Goal: Book appointment/travel/reservation

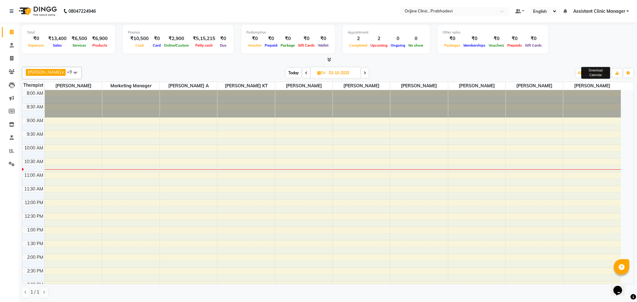
scroll to position [163, 0]
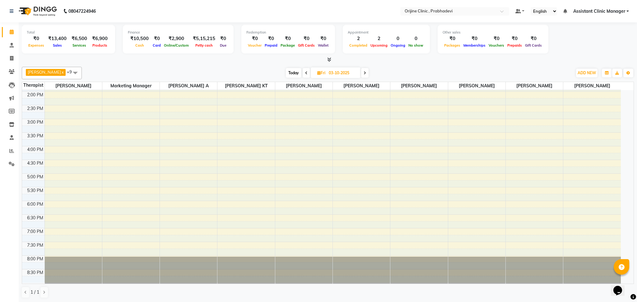
click at [363, 72] on icon at bounding box center [364, 73] width 2 height 4
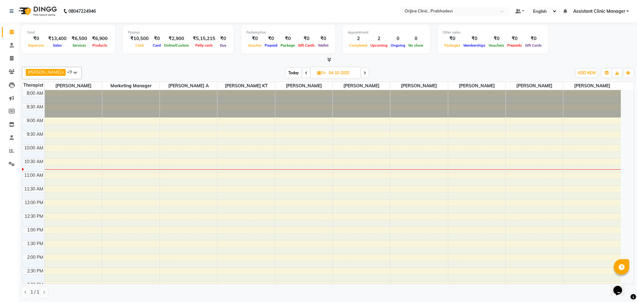
click at [363, 72] on icon at bounding box center [364, 73] width 2 height 4
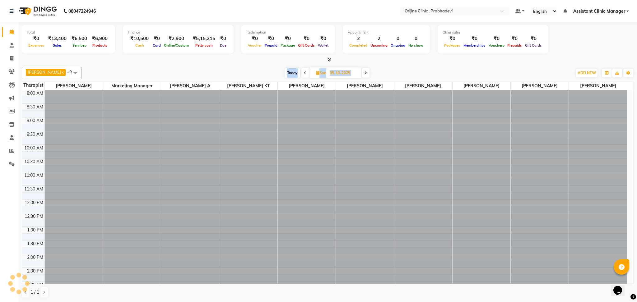
click at [364, 72] on icon at bounding box center [365, 73] width 2 height 4
click at [303, 74] on icon at bounding box center [304, 73] width 2 height 4
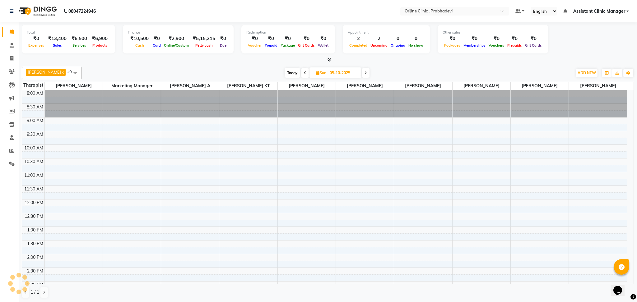
scroll to position [55, 0]
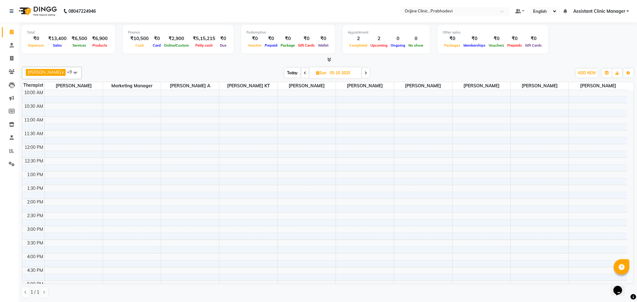
click at [362, 75] on span at bounding box center [365, 73] width 7 height 10
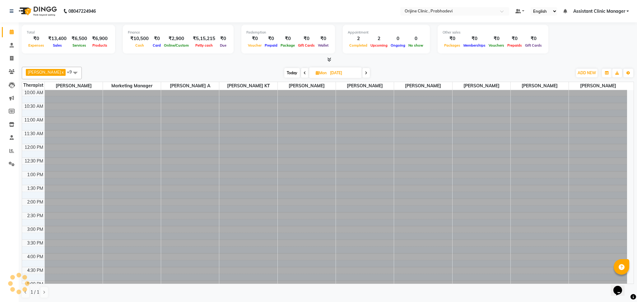
scroll to position [0, 0]
click at [365, 75] on icon at bounding box center [366, 73] width 2 height 4
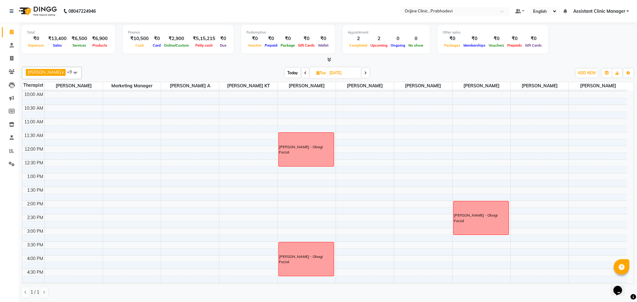
scroll to position [53, 0]
click at [304, 71] on icon at bounding box center [305, 73] width 2 height 4
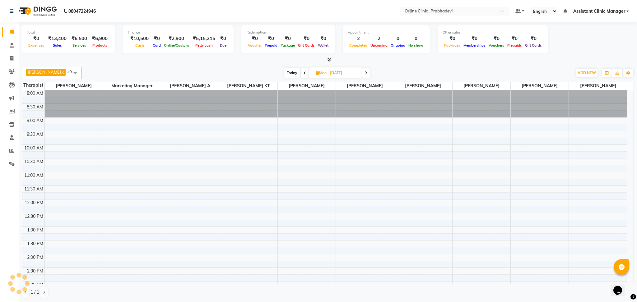
scroll to position [55, 0]
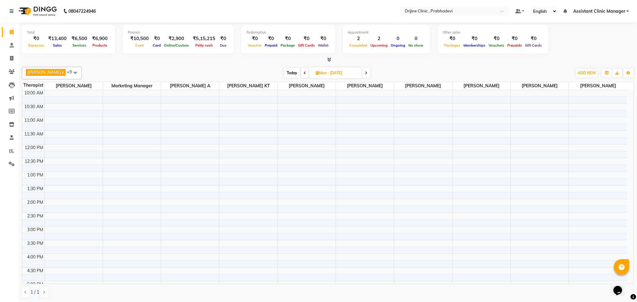
click at [303, 73] on icon at bounding box center [304, 73] width 2 height 4
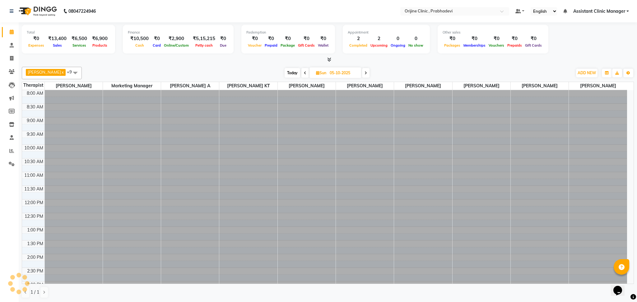
click at [304, 73] on icon at bounding box center [305, 73] width 2 height 4
type input "04-10-2025"
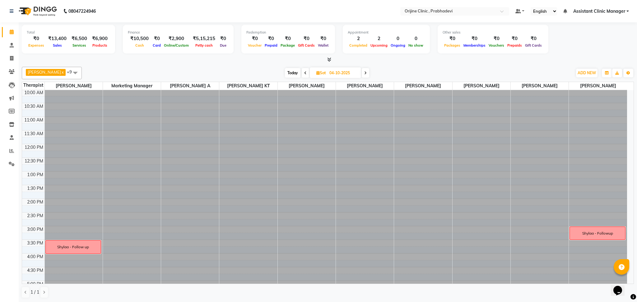
scroll to position [163, 0]
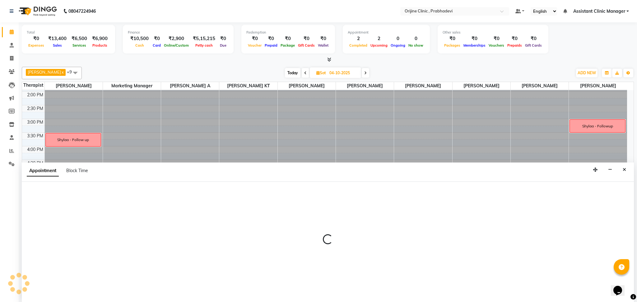
select select "85335"
select select "tentative"
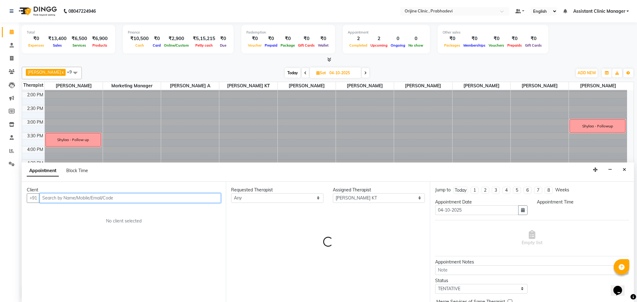
select select "1035"
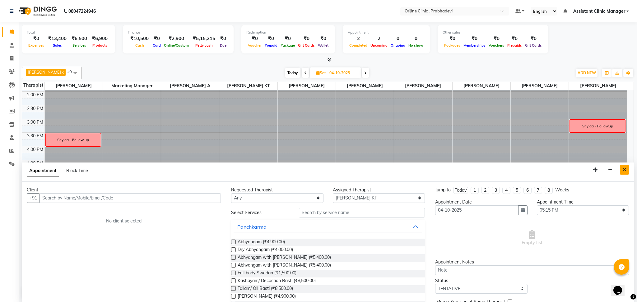
click at [624, 169] on icon "Close" at bounding box center [623, 170] width 3 height 4
